Goal: Task Accomplishment & Management: Manage account settings

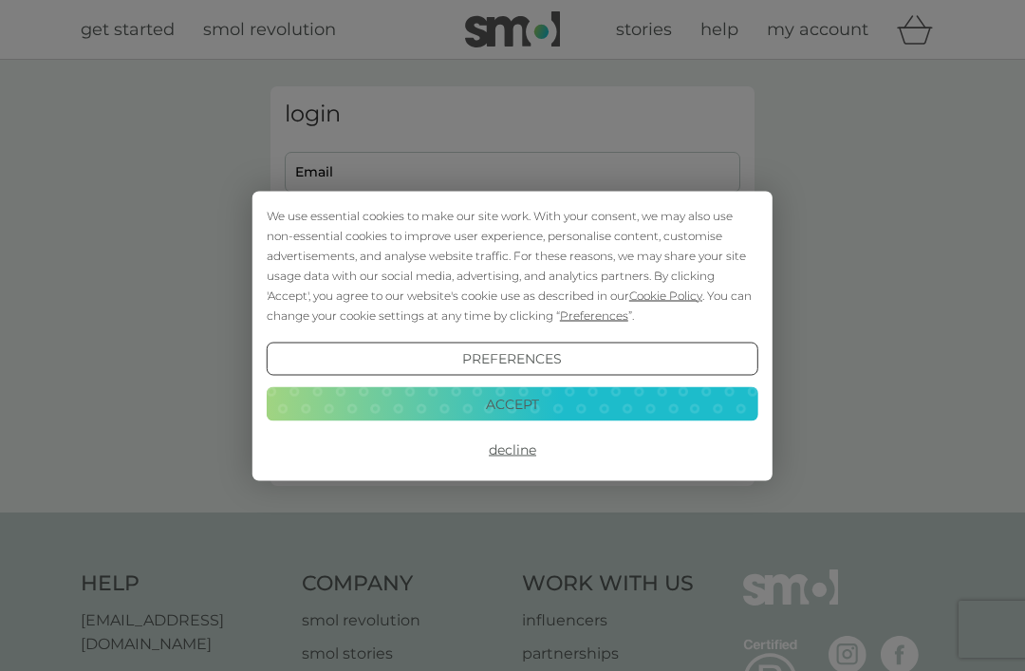
click at [559, 407] on button "Accept" at bounding box center [513, 404] width 492 height 34
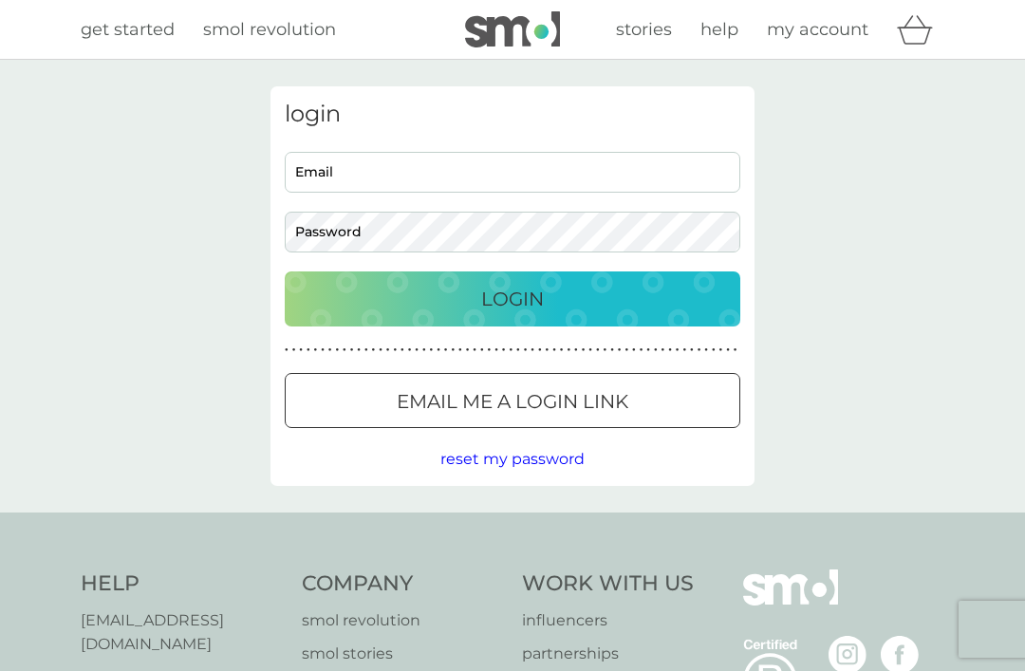
click at [354, 180] on input "Email" at bounding box center [513, 172] width 456 height 41
type input "[EMAIL_ADDRESS][DOMAIN_NAME]"
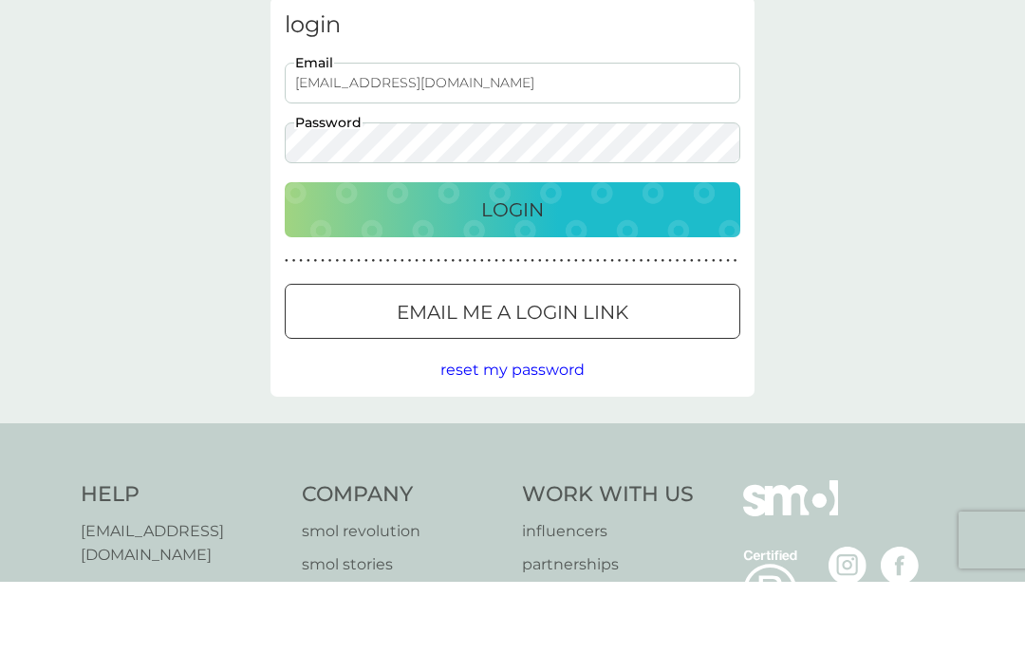
click at [586, 284] on div "Login" at bounding box center [513, 299] width 418 height 30
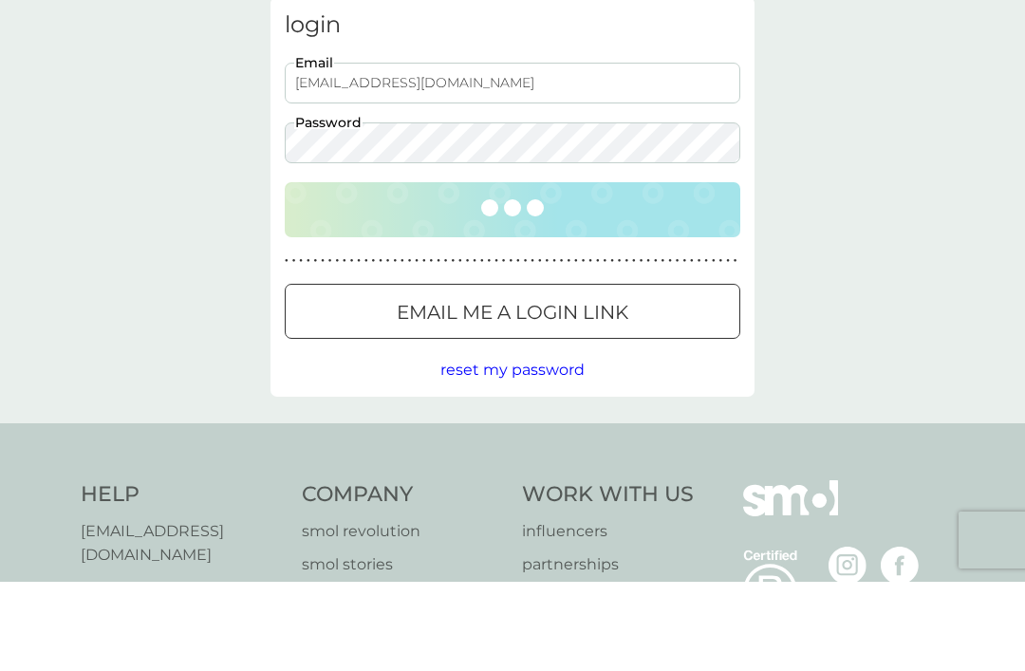
scroll to position [89, 0]
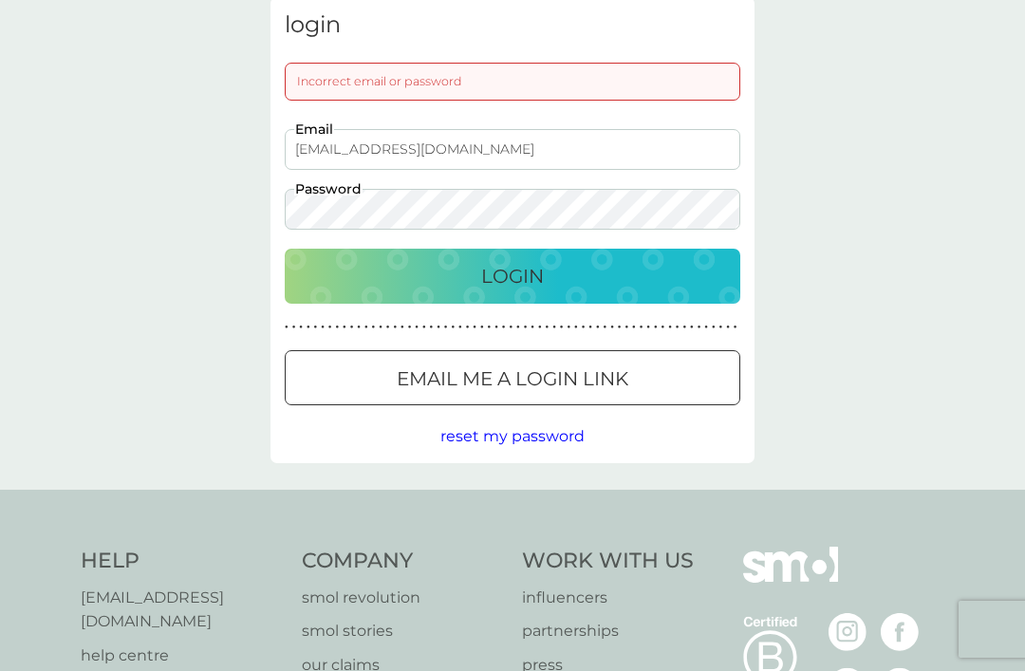
click at [543, 266] on p "Login" at bounding box center [512, 276] width 63 height 30
click at [562, 268] on div "Login" at bounding box center [513, 276] width 418 height 30
click at [536, 269] on p "Login" at bounding box center [512, 276] width 63 height 30
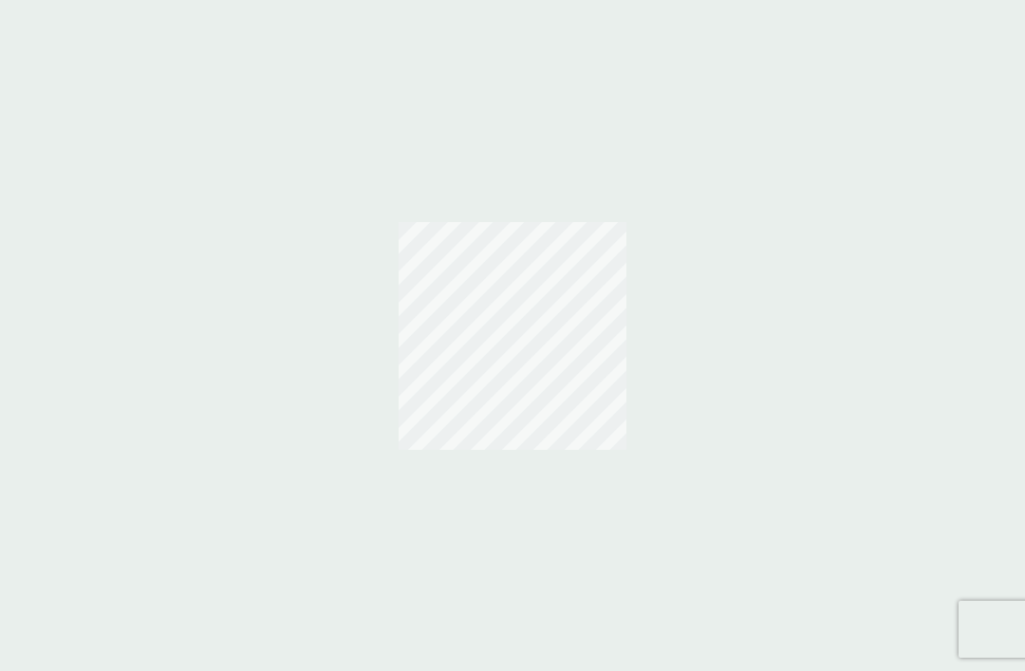
scroll to position [61, 0]
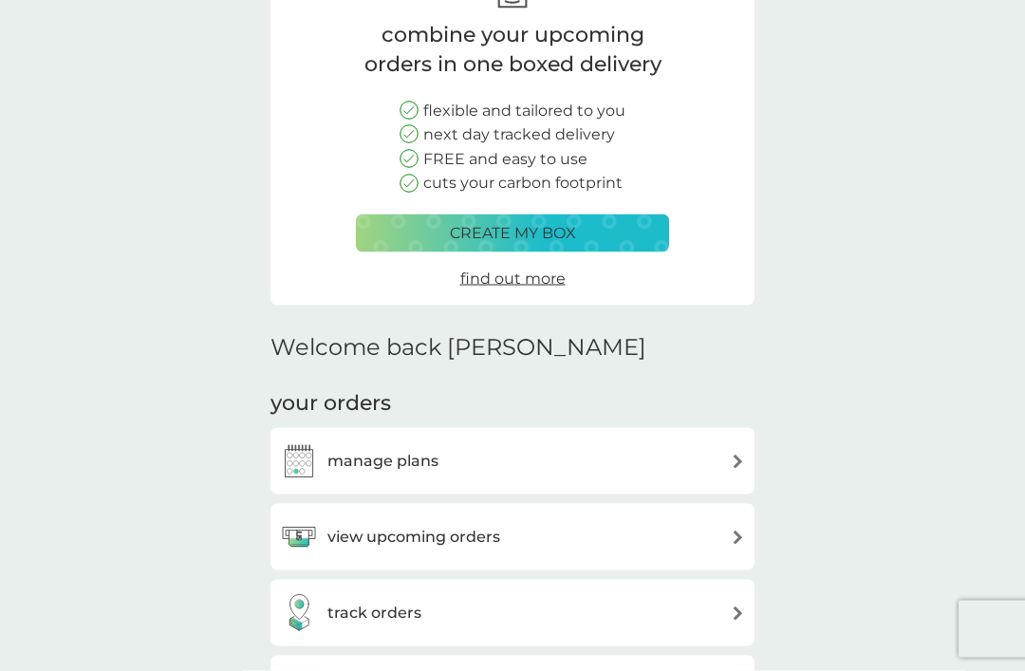
scroll to position [148, 0]
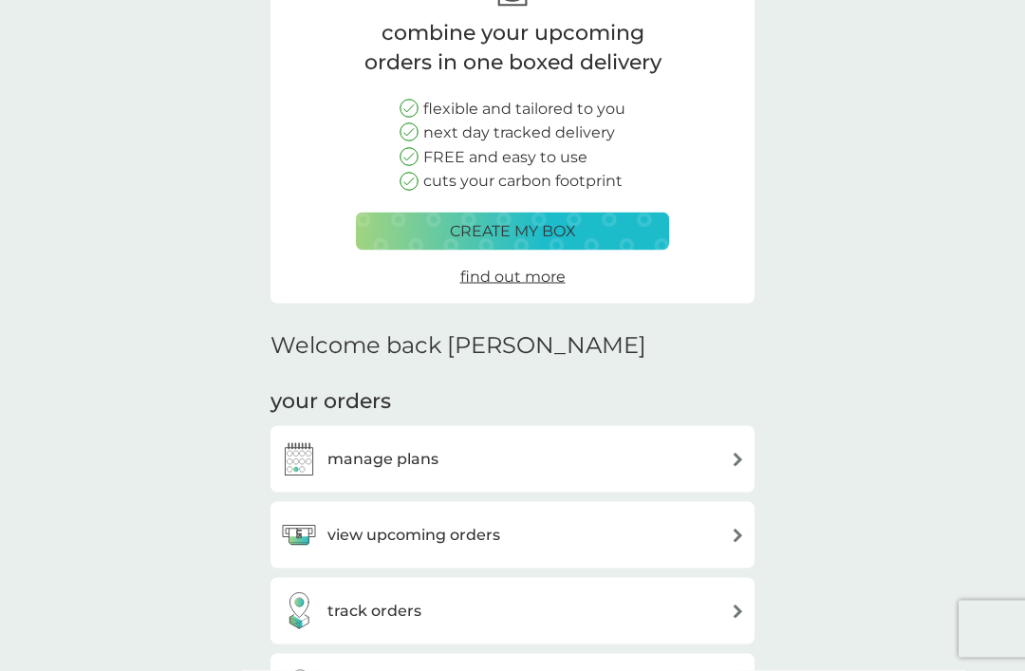
click at [591, 457] on div "manage plans" at bounding box center [512, 459] width 465 height 38
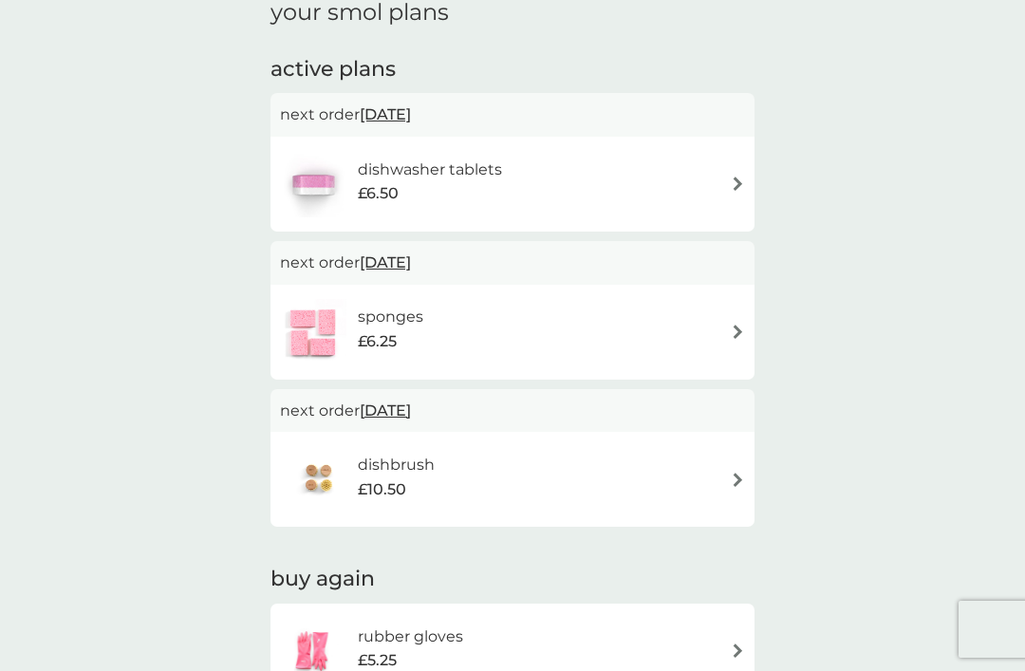
scroll to position [283, 0]
click at [531, 480] on div "dishbrush £10.50" at bounding box center [512, 480] width 465 height 66
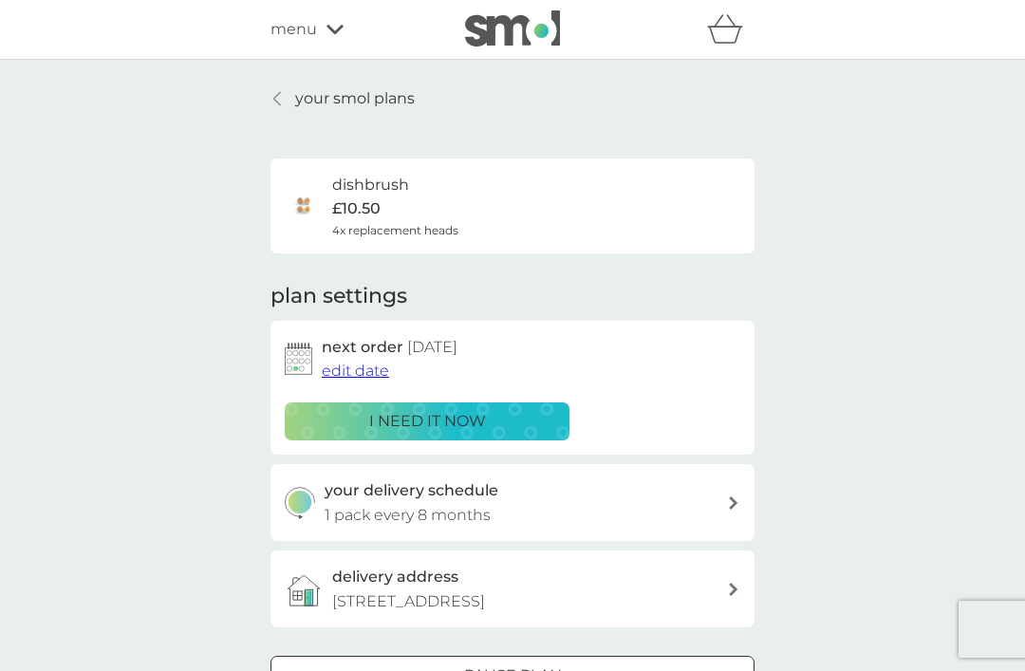
click at [275, 93] on icon at bounding box center [277, 98] width 8 height 15
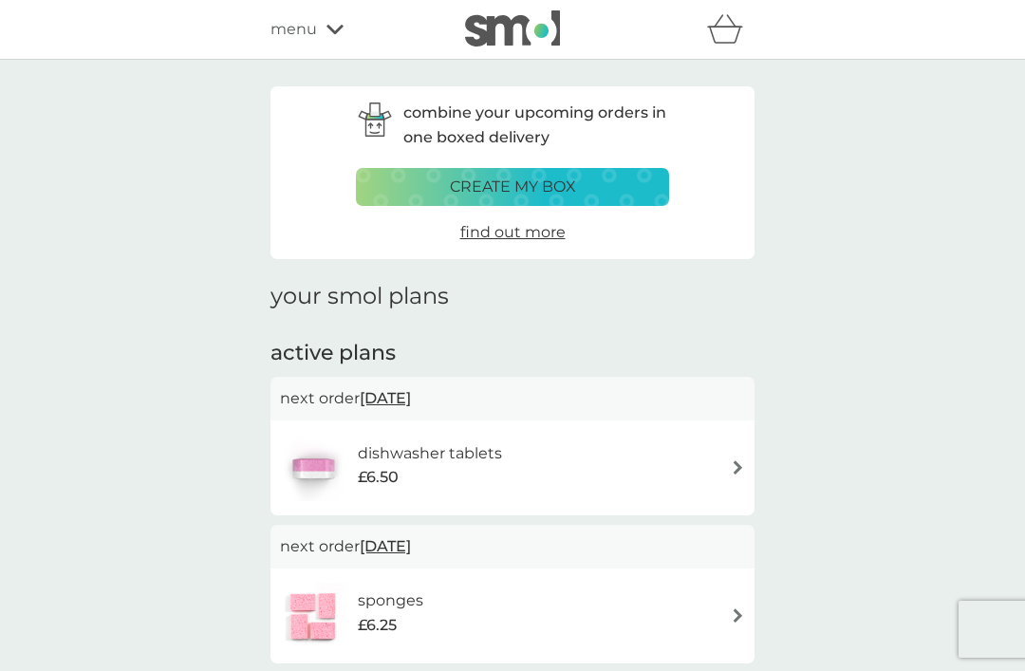
click at [574, 601] on div "sponges £6.25" at bounding box center [512, 616] width 465 height 66
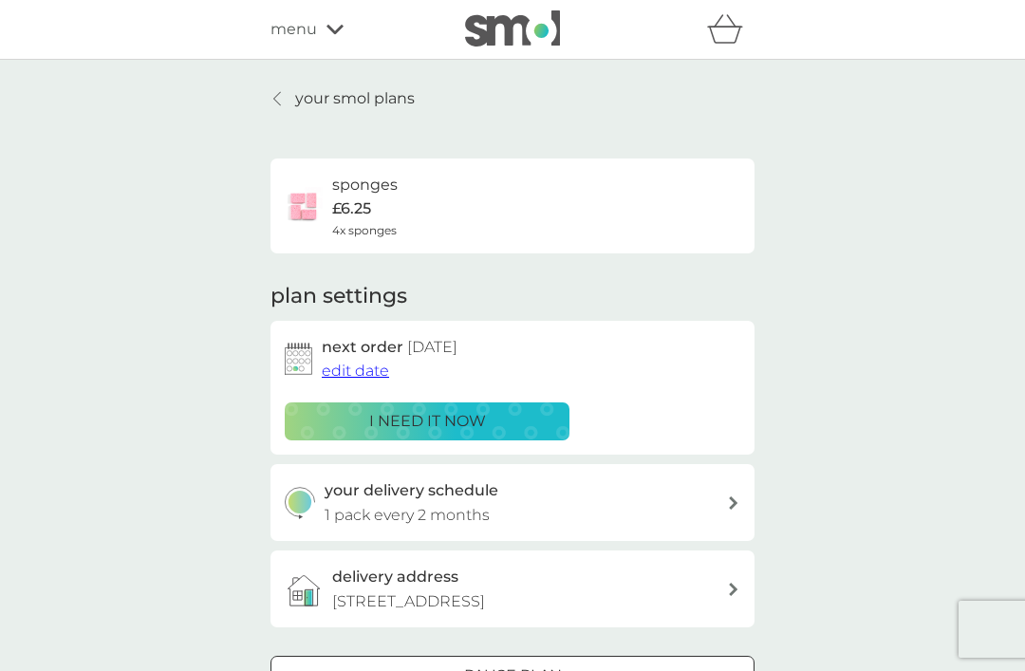
click at [328, 91] on p "your smol plans" at bounding box center [355, 98] width 120 height 25
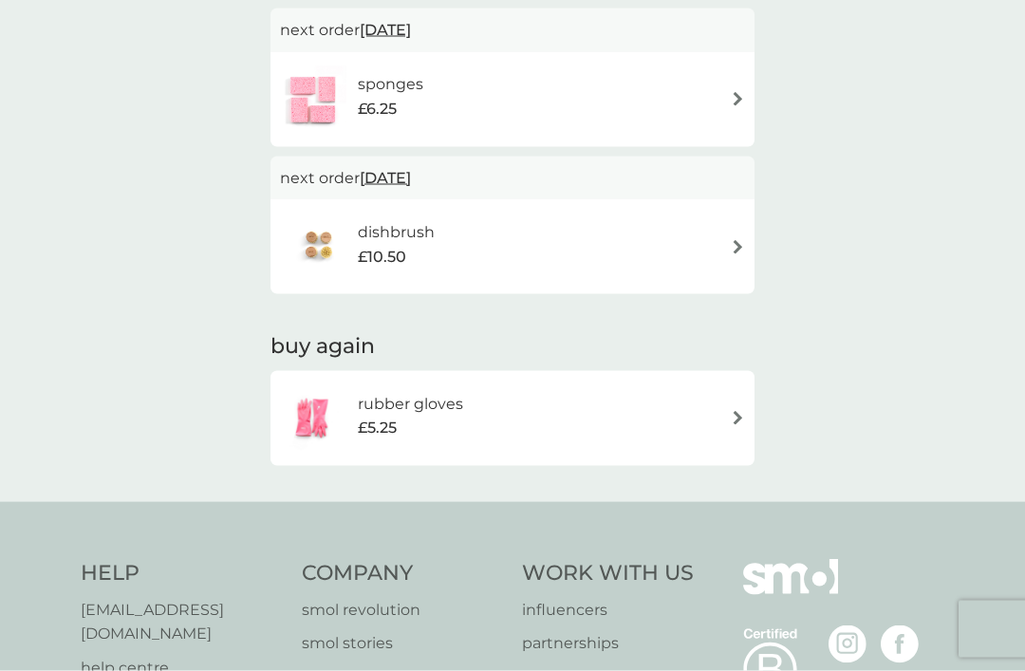
scroll to position [517, 0]
click at [483, 402] on div "rubber gloves £5.25" at bounding box center [512, 417] width 465 height 66
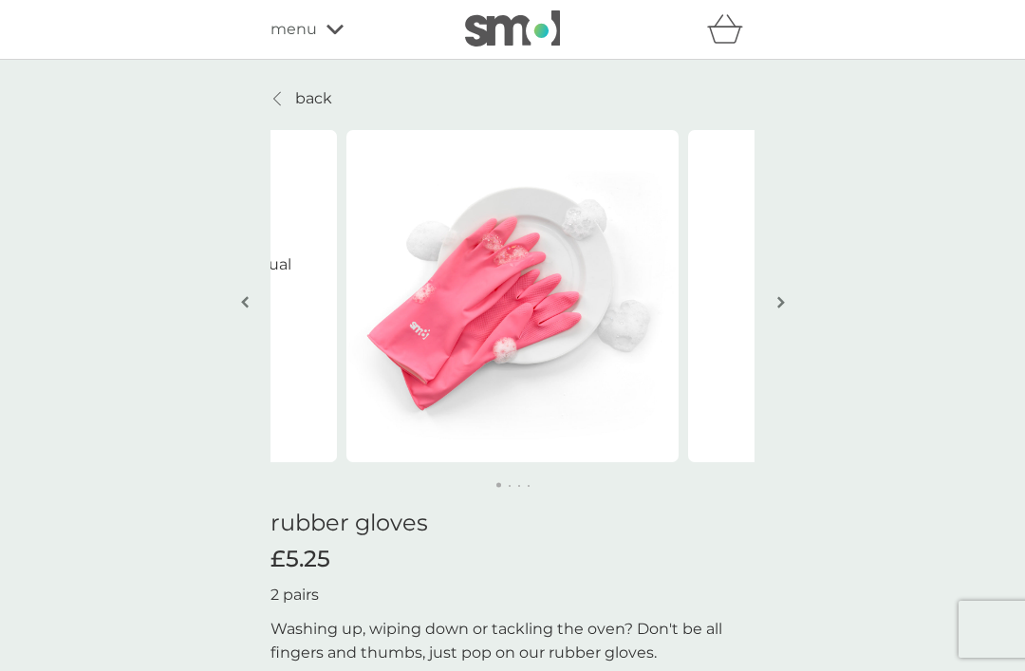
click at [777, 295] on img "button" at bounding box center [781, 302] width 8 height 14
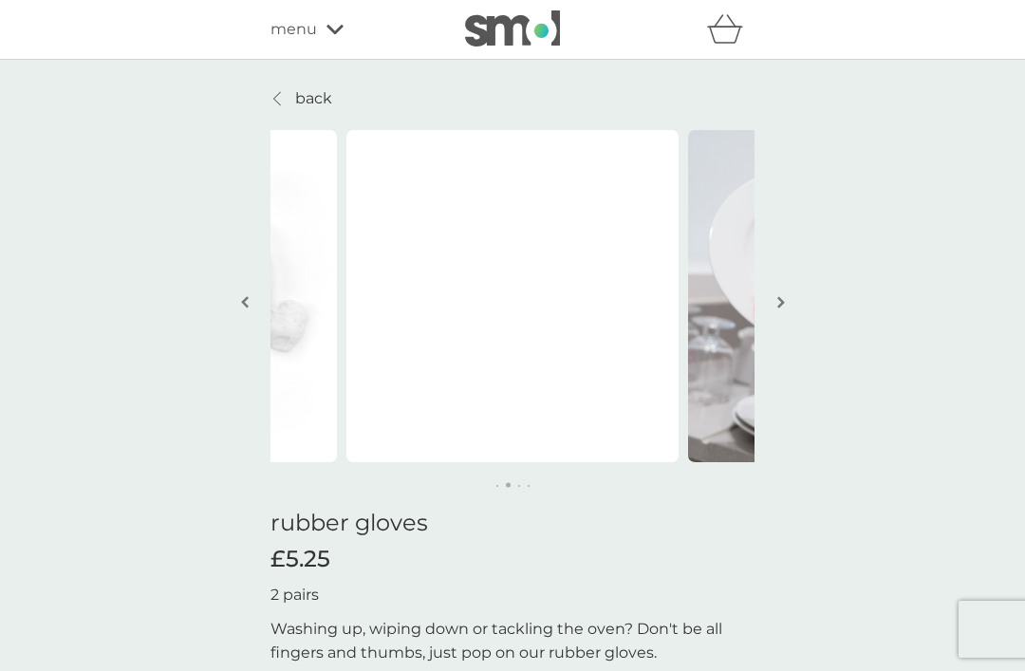
click at [775, 308] on button "button" at bounding box center [781, 303] width 14 height 95
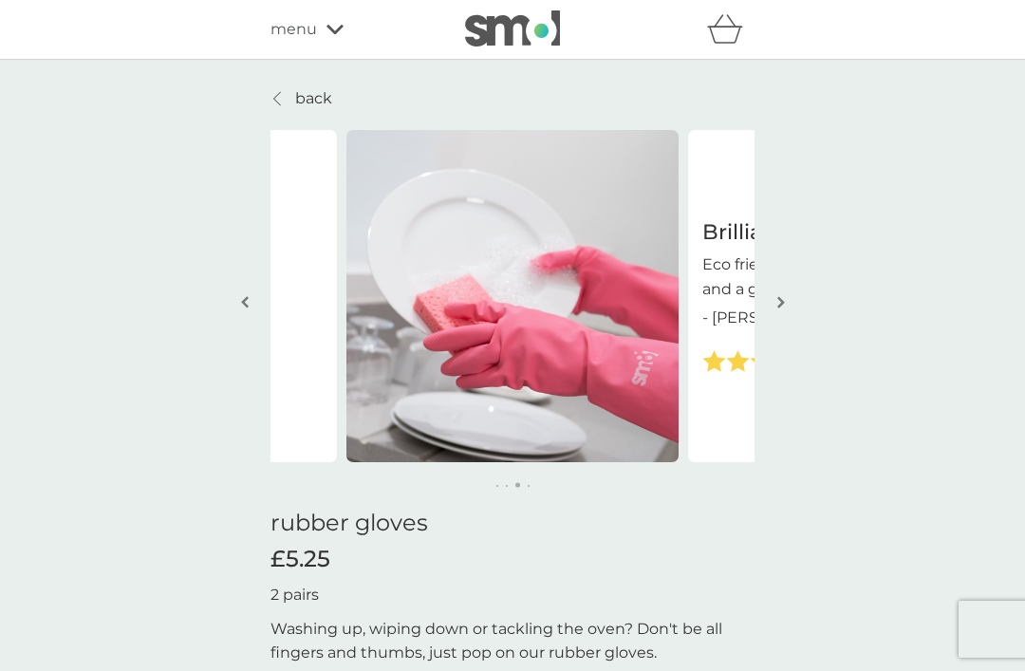
click at [778, 308] on img "button" at bounding box center [781, 302] width 8 height 14
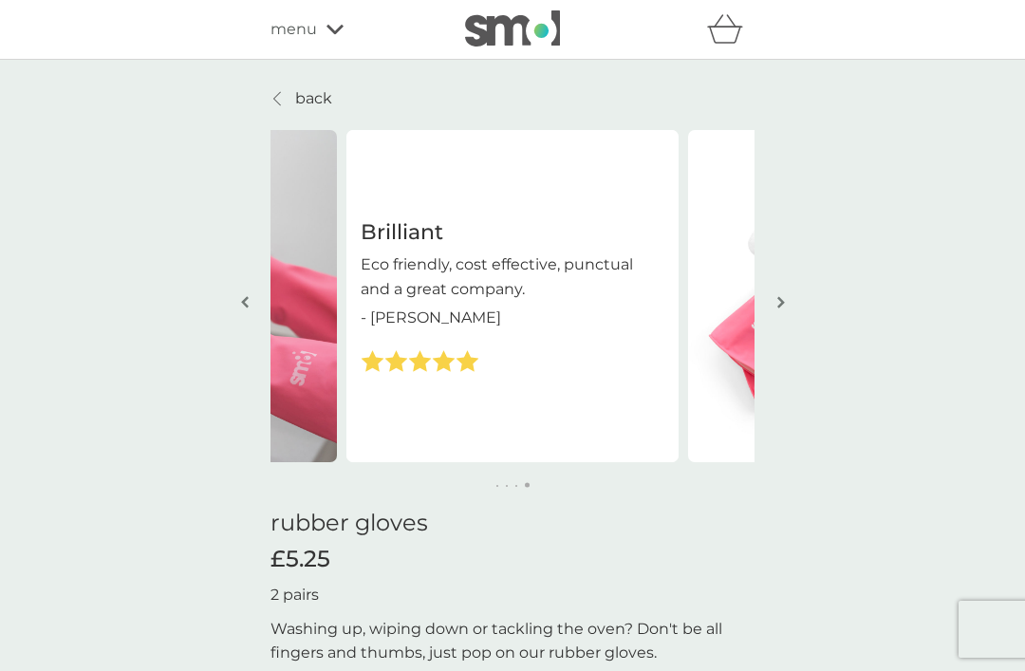
click at [777, 302] on img "button" at bounding box center [781, 302] width 8 height 14
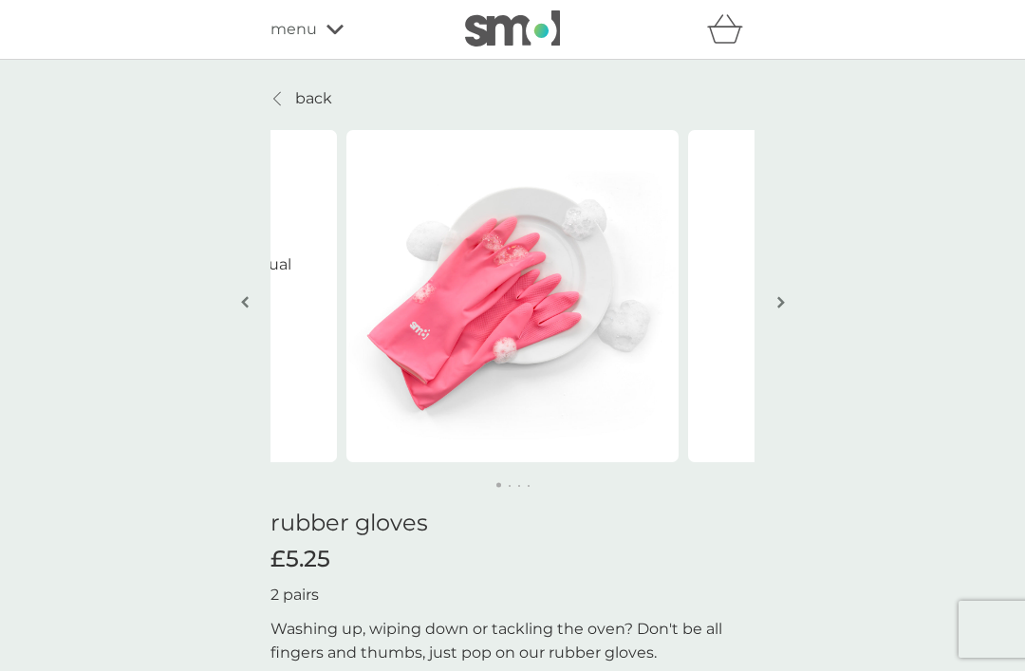
click at [787, 296] on button "button" at bounding box center [781, 303] width 14 height 95
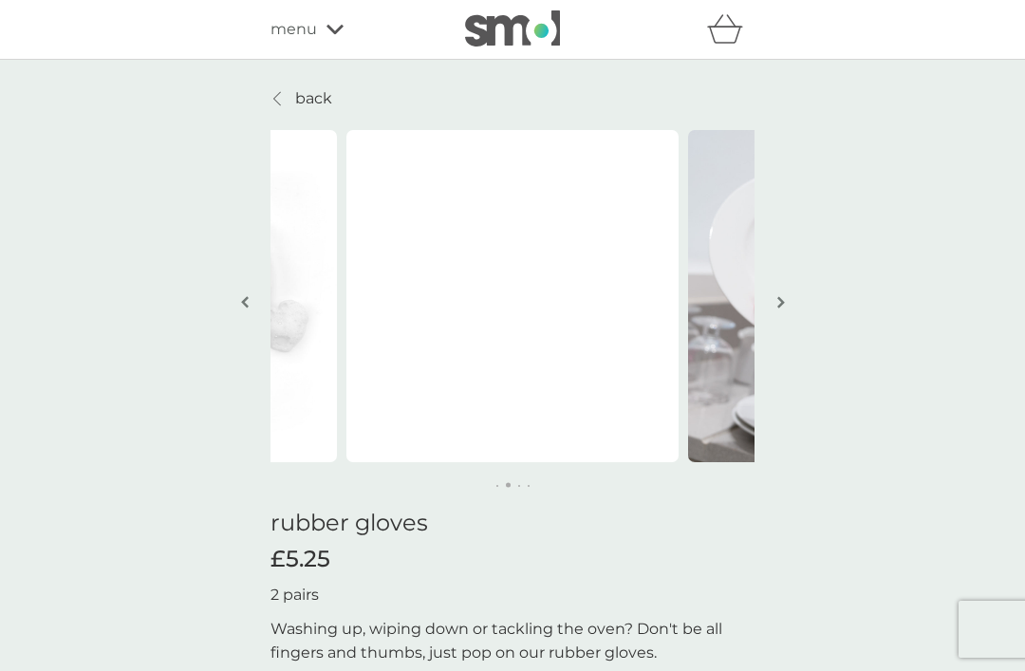
click at [782, 300] on img "button" at bounding box center [781, 302] width 8 height 14
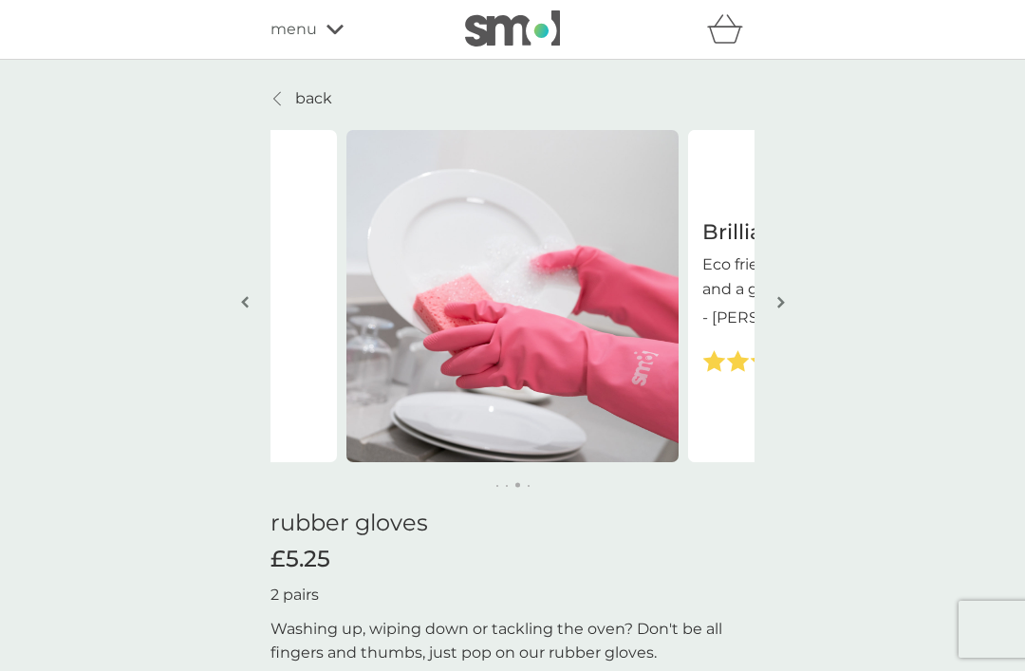
click at [780, 300] on img "button" at bounding box center [781, 302] width 8 height 14
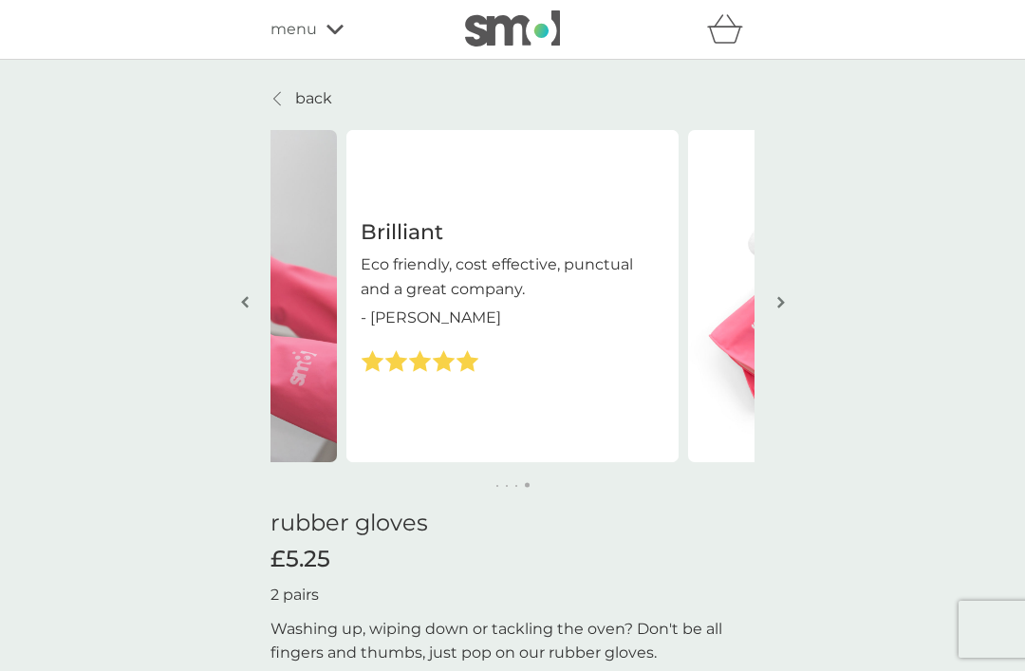
click at [311, 86] on p "back" at bounding box center [313, 98] width 37 height 25
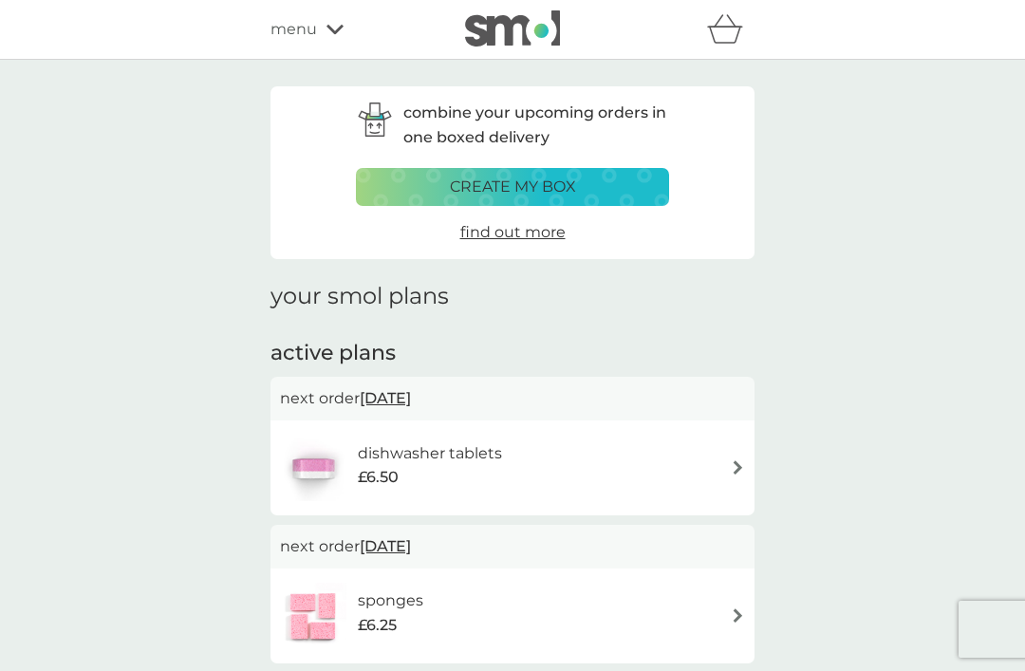
click at [339, 35] on div "menu" at bounding box center [351, 29] width 161 height 25
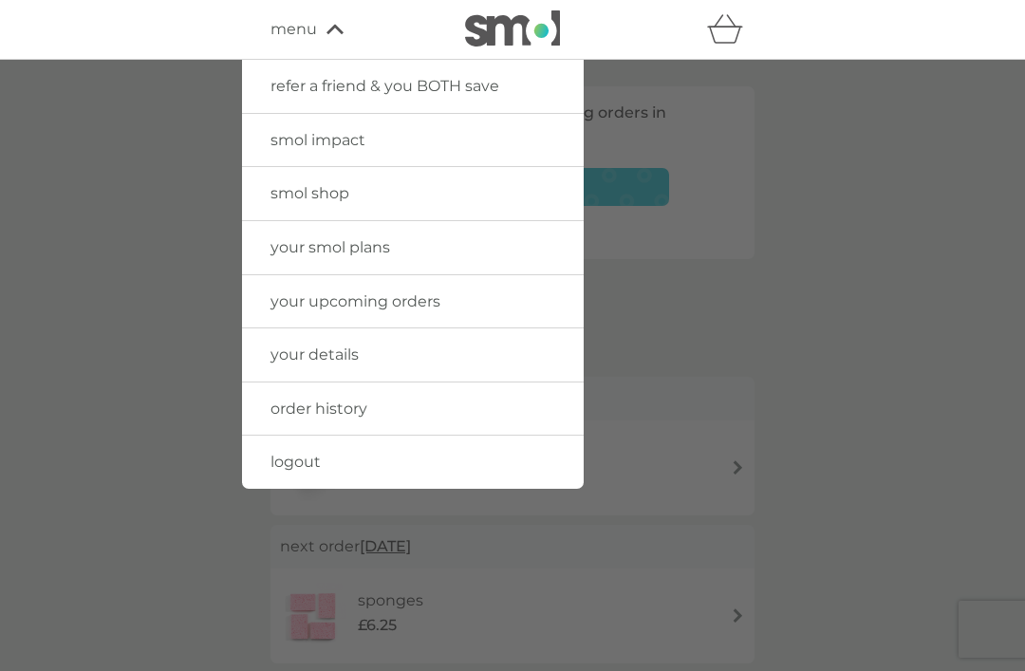
click at [344, 198] on span "smol shop" at bounding box center [310, 193] width 79 height 18
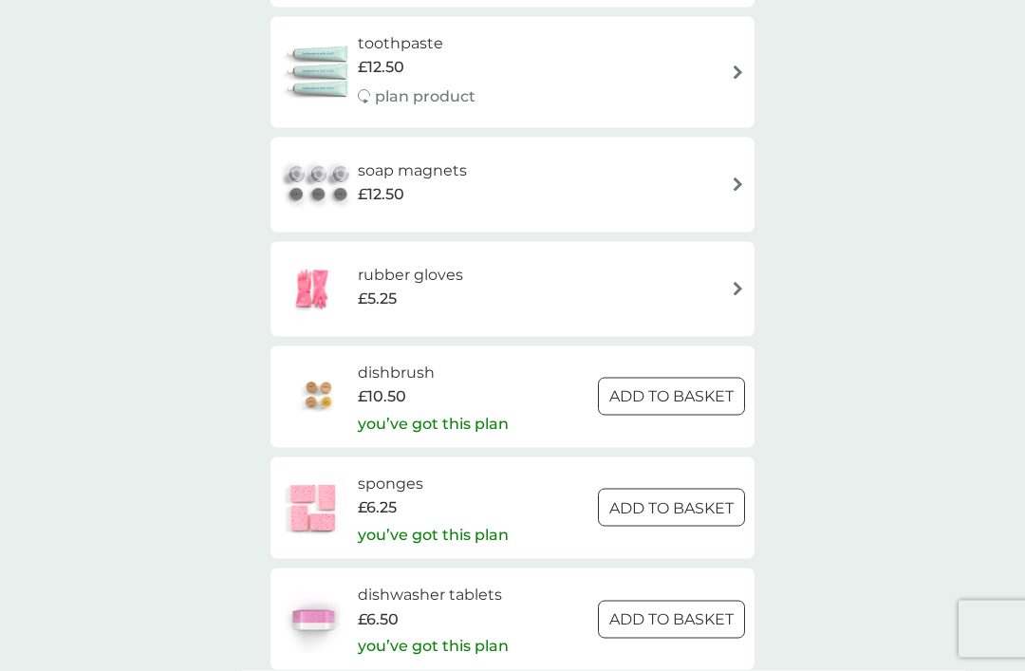
scroll to position [2677, 0]
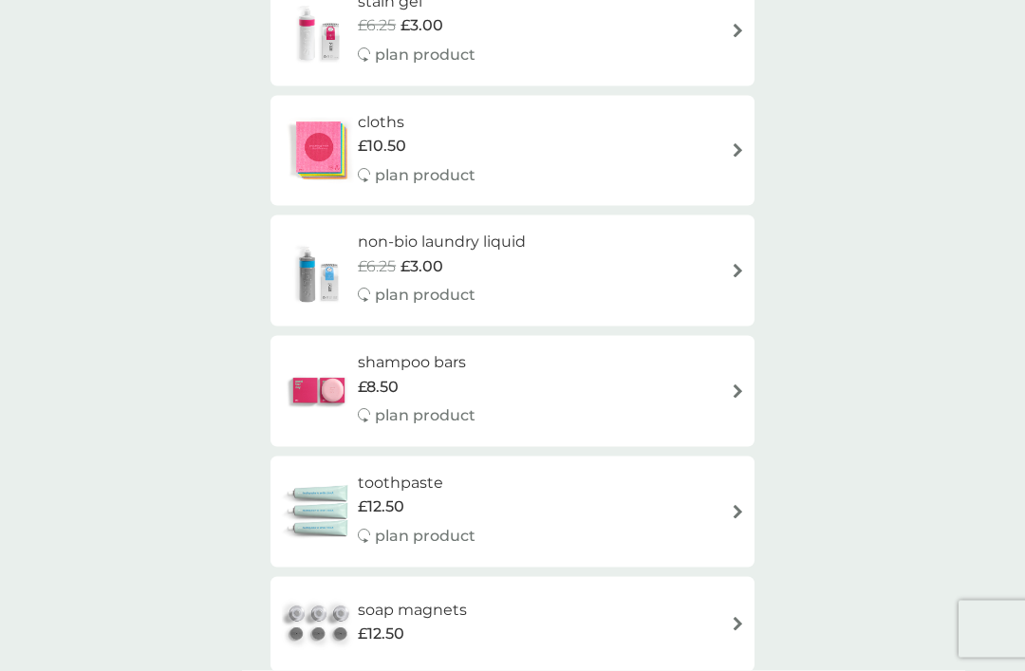
click at [504, 482] on div "toothpaste £12.50 plan product" at bounding box center [512, 512] width 465 height 83
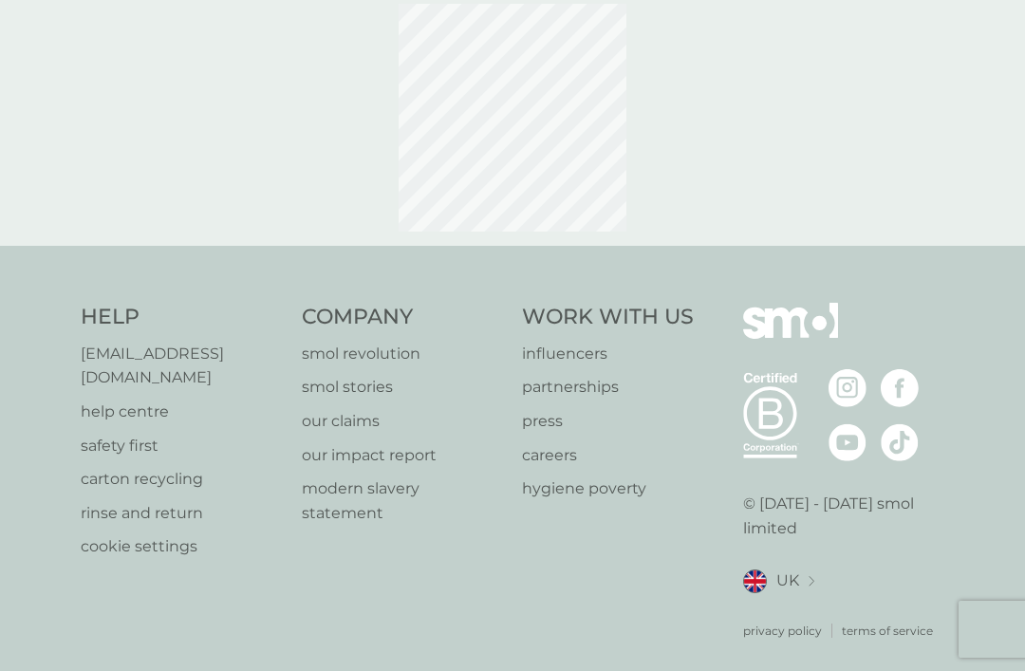
select select "91"
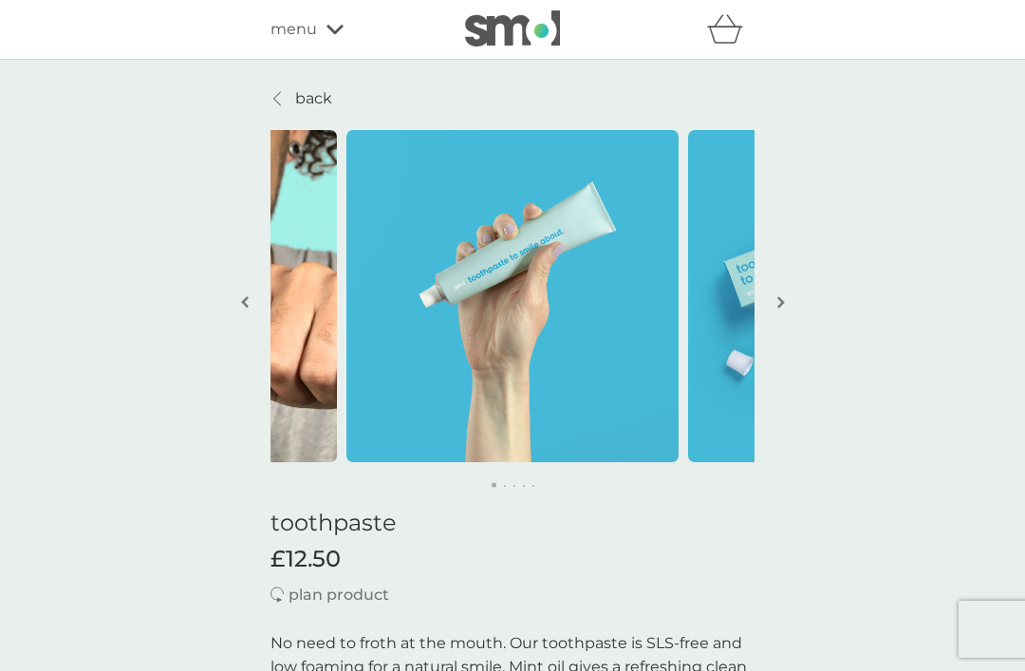
click at [736, 28] on icon "basket" at bounding box center [725, 35] width 32 height 17
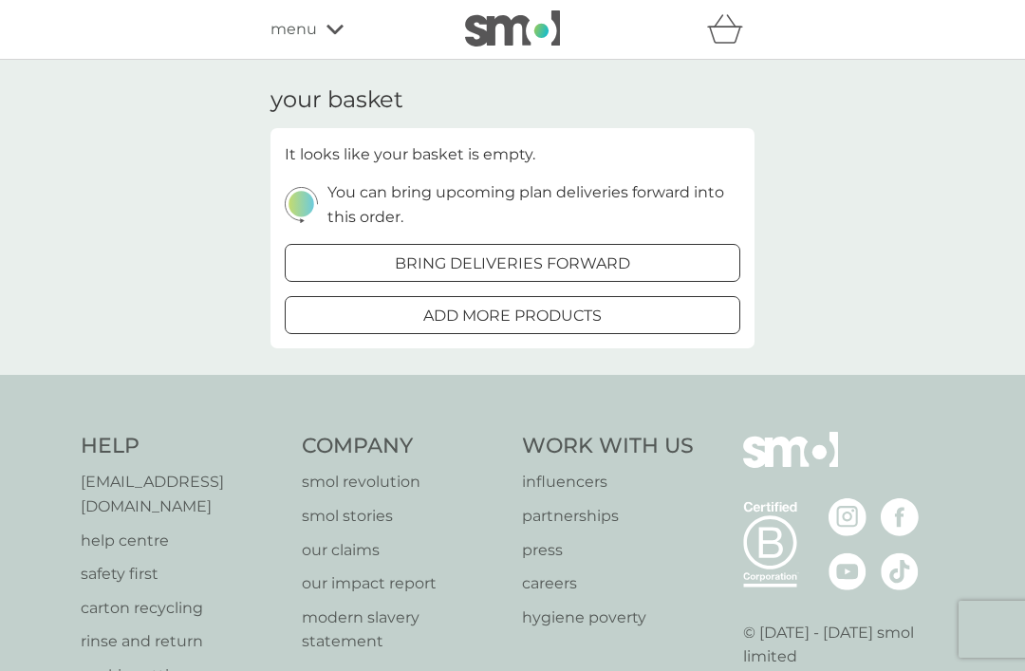
click at [317, 34] on div "menu" at bounding box center [351, 29] width 161 height 25
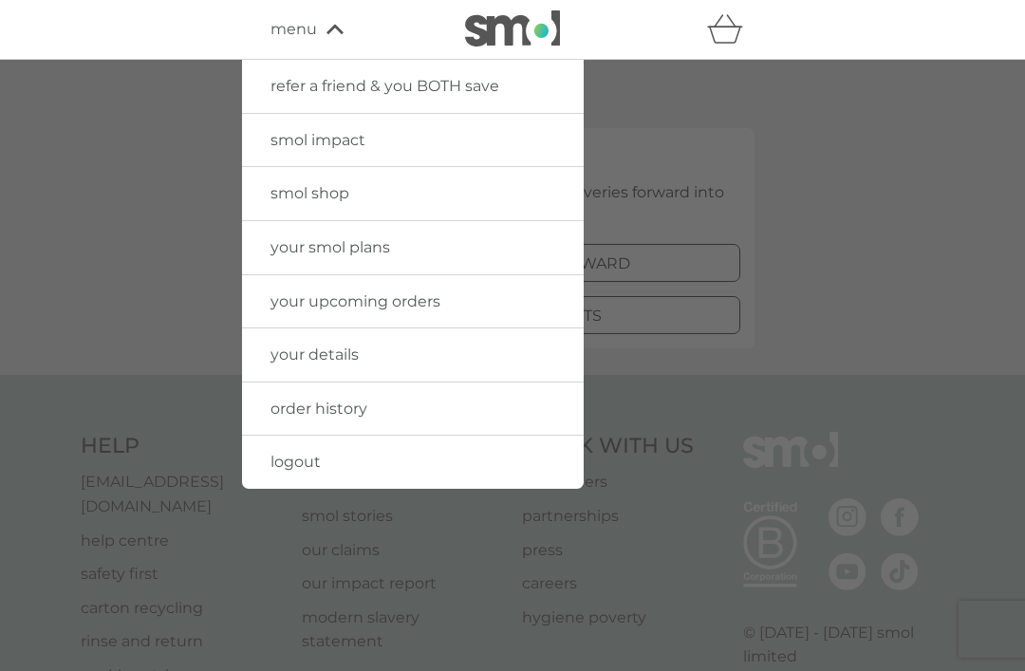
click at [318, 464] on span "logout" at bounding box center [296, 462] width 50 height 18
